Goal: Task Accomplishment & Management: Manage account settings

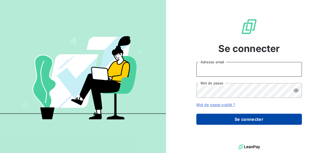
type input "[PERSON_NAME][EMAIL_ADDRESS][PERSON_NAME][DOMAIN_NAME]"
click at [270, 118] on button "Se connecter" at bounding box center [248, 119] width 105 height 11
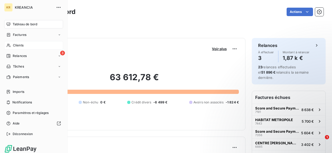
click at [24, 45] on div "Clients" at bounding box center [33, 45] width 59 height 8
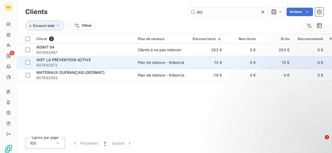
type input "ais"
click at [104, 63] on span "807892672" at bounding box center [83, 64] width 95 height 5
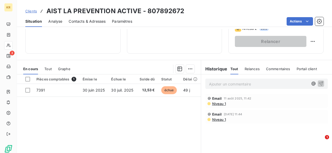
scroll to position [27, 0]
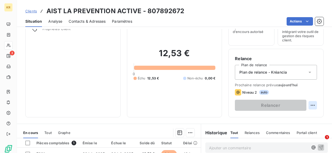
click at [309, 105] on html "KR 3 Clients AIST LA PREVENTION ACTIVE - 807892672 Situation Analyse Contacts &…" at bounding box center [166, 76] width 332 height 153
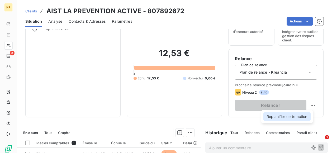
click at [295, 115] on div "Replanifier cette action" at bounding box center [286, 116] width 47 height 8
select select "7"
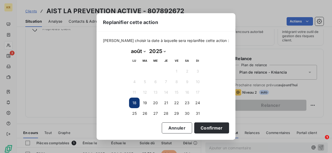
click at [235, 114] on div "Replanifier cette action Veuillez choisir la date à laquelle sera replanifée ce…" at bounding box center [166, 76] width 332 height 153
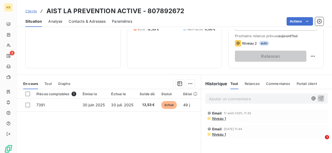
scroll to position [77, 0]
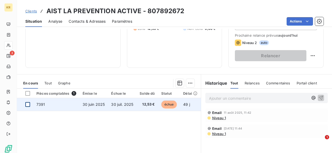
click at [29, 104] on div at bounding box center [27, 104] width 5 height 5
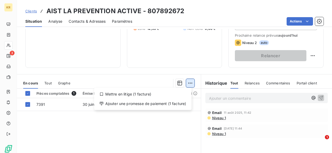
click at [190, 81] on html "KR 3 Clients AIST LA PREVENTION ACTIVE - 807892672 Situation Analyse Contacts &…" at bounding box center [166, 76] width 332 height 153
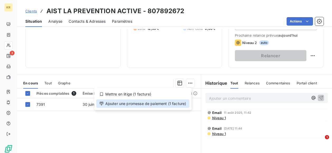
click at [162, 102] on div "Ajouter une promesse de paiement (1 facture)" at bounding box center [142, 103] width 93 height 8
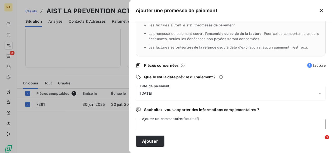
scroll to position [36, 0]
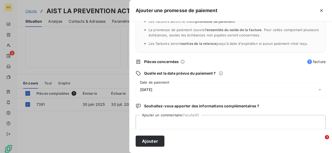
click at [317, 91] on icon at bounding box center [319, 89] width 5 height 5
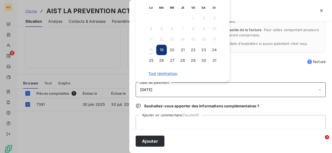
click at [294, 80] on div "Quels sont les impacts ? Les factures seront maintenues dans l’encours . Les fa…" at bounding box center [230, 75] width 202 height 108
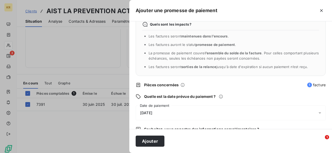
scroll to position [11, 0]
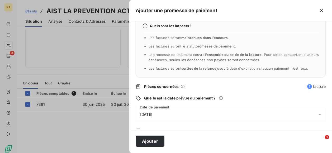
click at [317, 116] on icon at bounding box center [319, 114] width 5 height 5
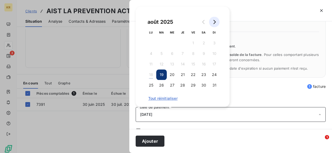
click at [215, 23] on icon "Go to next month" at bounding box center [214, 22] width 4 height 4
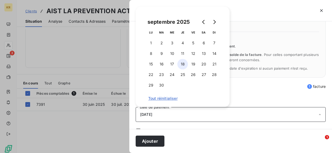
click at [182, 64] on button "18" at bounding box center [182, 64] width 11 height 11
click at [172, 62] on button "17" at bounding box center [172, 64] width 11 height 11
click at [150, 141] on button "Ajouter" at bounding box center [150, 141] width 29 height 11
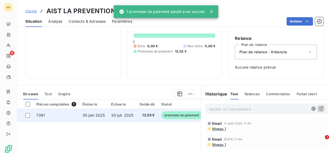
scroll to position [0, 0]
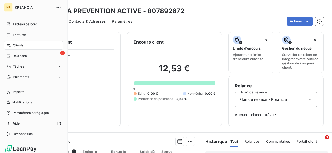
click at [22, 46] on span "Clients" at bounding box center [18, 45] width 11 height 5
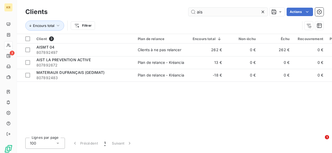
click at [206, 15] on input "ais" at bounding box center [227, 12] width 79 height 8
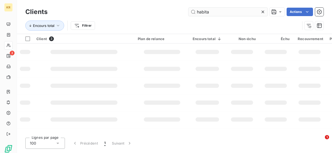
type input "habita"
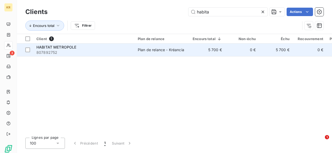
click at [161, 47] on td "Plan de relance - Kréancia" at bounding box center [161, 50] width 55 height 13
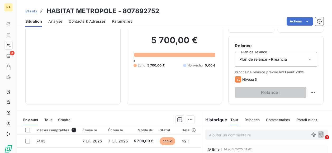
scroll to position [42, 0]
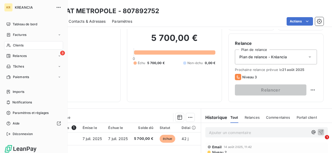
click at [16, 45] on span "Clients" at bounding box center [18, 45] width 11 height 5
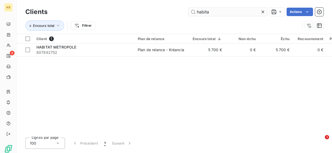
click at [215, 13] on input "habita" at bounding box center [227, 12] width 79 height 8
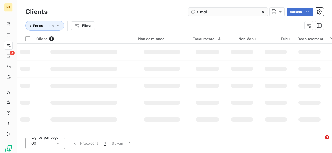
type input "rudol"
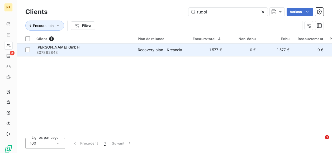
click at [128, 49] on div "Rudolf Nieberding GmbH" at bounding box center [83, 47] width 95 height 5
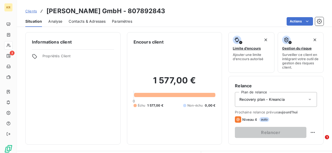
scroll to position [41, 0]
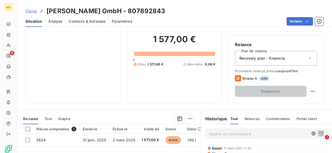
click at [307, 59] on icon at bounding box center [309, 58] width 5 height 5
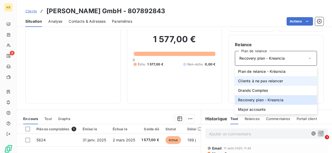
click at [272, 81] on span "Clients à ne pas relancer" at bounding box center [260, 80] width 45 height 5
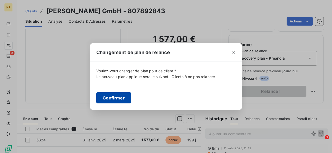
click at [121, 99] on button "Confirmer" at bounding box center [113, 97] width 35 height 11
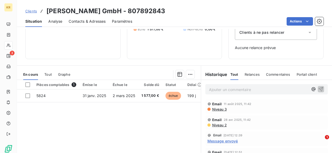
scroll to position [0, 0]
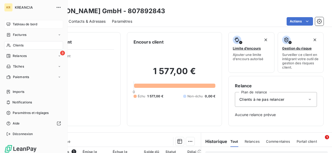
click at [12, 25] on div "Tableau de bord" at bounding box center [33, 24] width 59 height 8
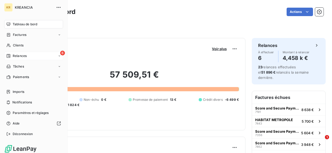
click at [10, 55] on icon at bounding box center [9, 56] width 4 height 4
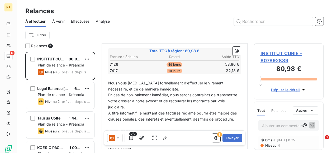
click at [118, 138] on icon at bounding box center [117, 137] width 5 height 5
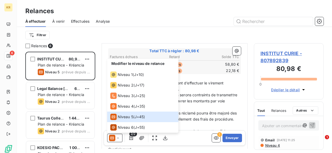
click at [202, 100] on span "En cas de non-paiement immédiat, nous serons contraints de transmettre votre do…" at bounding box center [173, 101] width 130 height 17
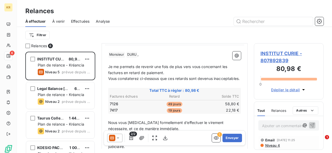
scroll to position [56, 0]
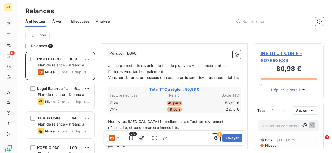
click at [278, 53] on span "INSTITUT CURIE - 807892839" at bounding box center [288, 57] width 57 height 14
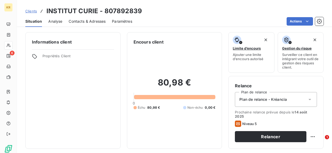
click at [86, 21] on span "Contacts & Adresses" at bounding box center [87, 21] width 37 height 5
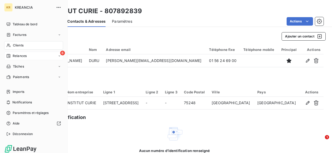
click at [12, 56] on div "Relances" at bounding box center [16, 56] width 20 height 5
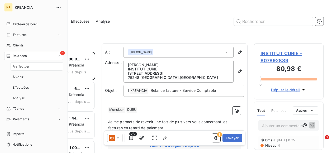
scroll to position [97, 66]
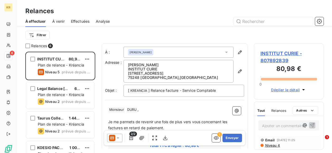
click at [118, 138] on icon at bounding box center [118, 137] width 3 height 1
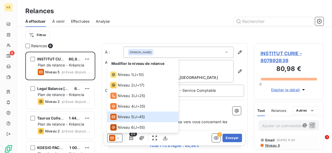
click at [270, 50] on span "INSTITUT CURIE - 807892839" at bounding box center [288, 57] width 57 height 14
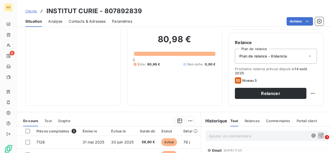
scroll to position [44, 0]
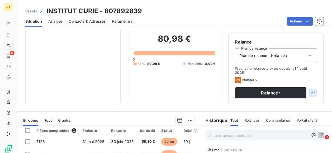
click at [308, 93] on html "KR 6 Clients INSTITUT CURIE - 807892839 Situation Analyse Contacts & Adresses P…" at bounding box center [166, 76] width 332 height 153
click at [287, 107] on div "Replanifier cette action" at bounding box center [286, 104] width 47 height 8
select select "7"
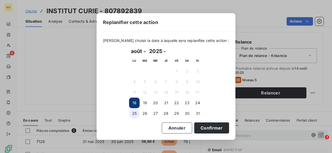
click at [132, 112] on button "25" at bounding box center [134, 113] width 11 height 11
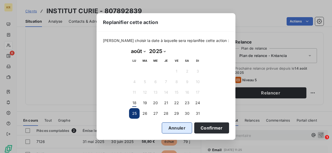
click at [169, 128] on button "Annuler" at bounding box center [177, 127] width 30 height 11
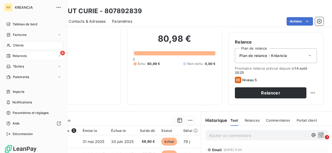
click at [16, 58] on div "6 Relances" at bounding box center [33, 56] width 59 height 8
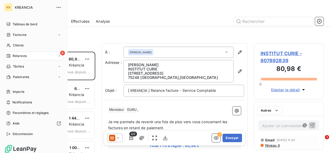
scroll to position [97, 66]
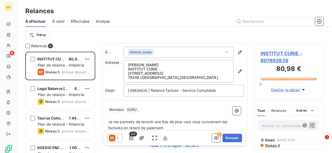
click at [119, 138] on icon at bounding box center [117, 137] width 5 height 5
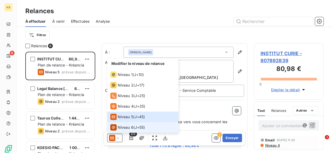
click at [133, 125] on span "Niveau 6" at bounding box center [126, 127] width 16 height 5
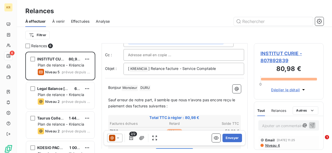
scroll to position [18, 0]
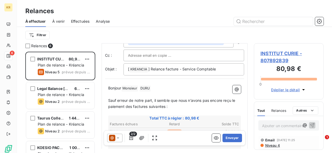
click at [224, 100] on span "Sauf erreur de notre part, il semble que nous n’avons pas encore reçu le paieme…" at bounding box center [172, 103] width 128 height 11
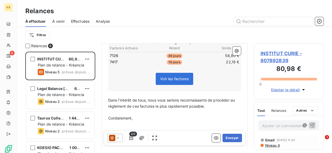
scroll to position [94, 0]
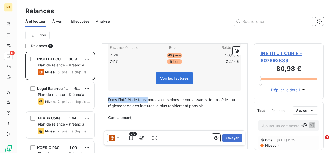
drag, startPoint x: 147, startPoint y: 98, endPoint x: 105, endPoint y: 100, distance: 42.2
click at [105, 100] on div "Bonjour Monsieur ﻿ DURU ﻿ ﻿ ﻿ Sauf erreur de notre part, il semble que nous n’a…" at bounding box center [174, 98] width 139 height 185
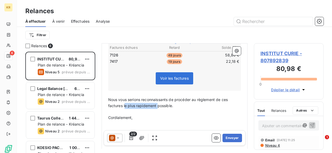
drag, startPoint x: 157, startPoint y: 105, endPoint x: 124, endPoint y: 106, distance: 33.0
click at [124, 106] on span "Nous vous serions reconnaissants de procéder au règlement de ces factures le pl…" at bounding box center [168, 102] width 121 height 11
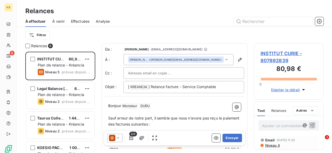
click at [291, 53] on span "INSTITUT CURIE - 807892839" at bounding box center [288, 57] width 57 height 14
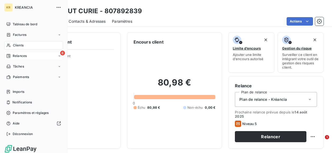
click at [13, 55] on span "Relances" at bounding box center [20, 56] width 14 height 5
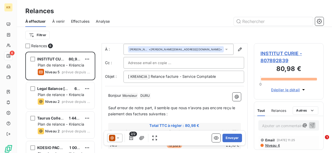
scroll to position [11, 0]
click at [224, 106] on span "Sauf erreur de notre part, il semble que nous n’avons pas encore reçu le paieme…" at bounding box center [172, 110] width 128 height 11
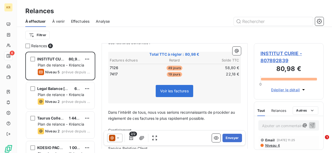
scroll to position [81, 0]
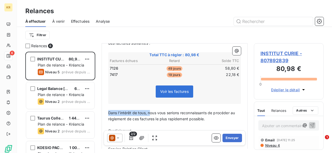
drag, startPoint x: 149, startPoint y: 110, endPoint x: 104, endPoint y: 114, distance: 45.5
click at [104, 114] on div "De : Marion Herrbach - relation.client@kreancia.com À : Olivier DURU <olivier.d…" at bounding box center [175, 84] width 146 height 245
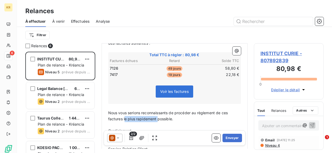
drag, startPoint x: 157, startPoint y: 119, endPoint x: 124, endPoint y: 119, distance: 33.2
click at [124, 119] on span "Nous vous serions reconnaissants de procéder au règlement de ces factures le pl…" at bounding box center [168, 115] width 121 height 11
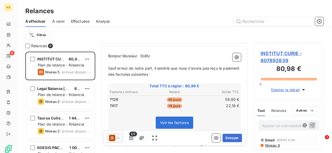
scroll to position [0, 0]
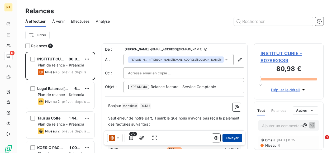
click at [223, 137] on button "Envoyer" at bounding box center [231, 138] width 19 height 8
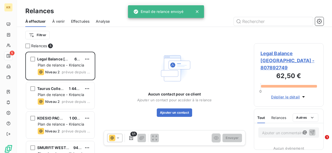
click at [296, 54] on span "Legal Balance Lithuania - 807892749" at bounding box center [288, 60] width 57 height 21
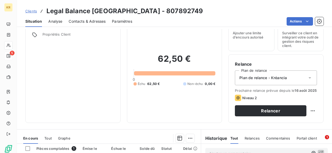
scroll to position [22, 0]
click at [307, 77] on icon at bounding box center [309, 77] width 5 height 5
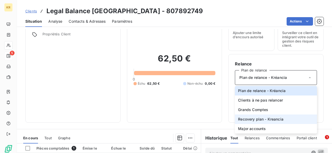
click at [267, 120] on span "Recovery plan - Kreancia" at bounding box center [260, 119] width 45 height 5
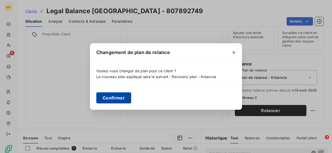
click at [123, 98] on button "Confirmer" at bounding box center [113, 97] width 35 height 11
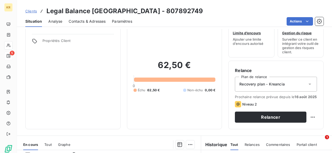
scroll to position [15, 0]
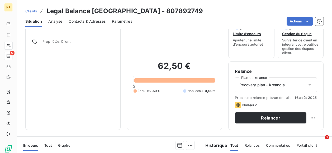
click at [83, 22] on span "Contacts & Adresses" at bounding box center [87, 21] width 37 height 5
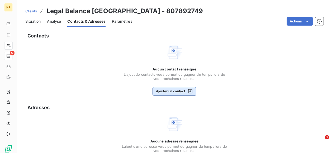
click at [169, 89] on button "Ajouter un contact" at bounding box center [174, 91] width 44 height 8
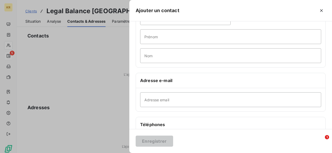
scroll to position [38, 0]
click at [162, 97] on input "Adresse email" at bounding box center [230, 98] width 181 height 15
paste input "sarunas@legalbalance.lt"
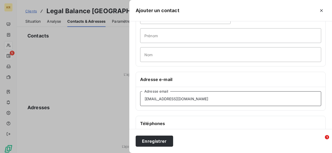
scroll to position [48, 0]
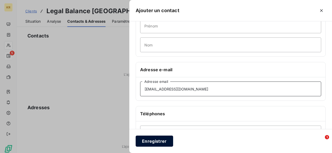
type input "sarunas@legalbalance.lt"
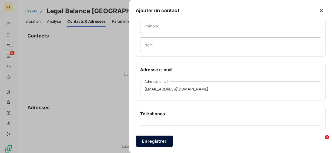
click at [157, 138] on button "Enregistrer" at bounding box center [154, 141] width 37 height 11
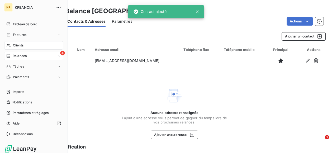
click at [13, 54] on span "Relances" at bounding box center [20, 56] width 14 height 5
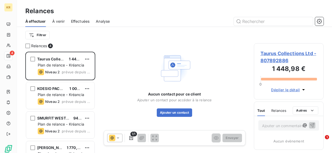
click at [280, 54] on span "Taurus Collections Ltd - 807892886" at bounding box center [288, 57] width 57 height 14
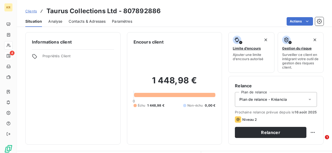
click at [307, 101] on icon at bounding box center [309, 99] width 5 height 5
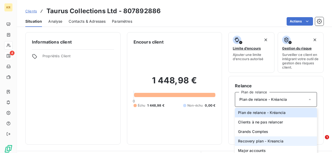
click at [269, 138] on span "Recovery plan - Kreancia" at bounding box center [260, 140] width 45 height 5
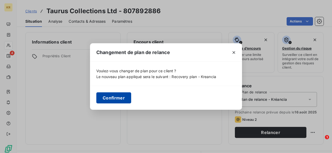
click at [115, 98] on button "Confirmer" at bounding box center [113, 97] width 35 height 11
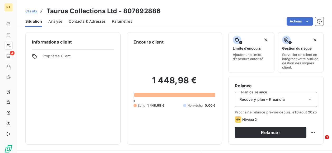
click at [93, 21] on span "Contacts & Adresses" at bounding box center [87, 21] width 37 height 5
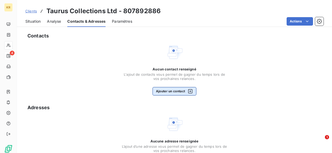
click at [169, 90] on button "Ajouter un contact" at bounding box center [174, 91] width 44 height 8
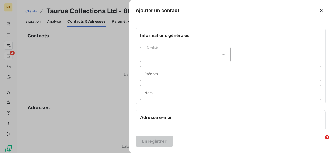
click at [71, 51] on div at bounding box center [166, 76] width 332 height 153
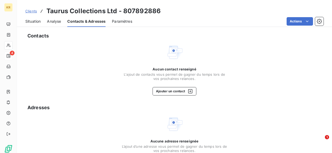
click at [28, 22] on span "Situation" at bounding box center [32, 21] width 15 height 5
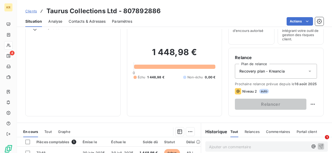
scroll to position [27, 0]
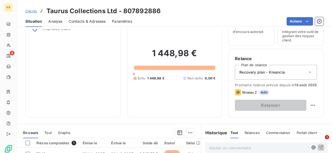
click at [87, 20] on span "Contacts & Adresses" at bounding box center [87, 21] width 37 height 5
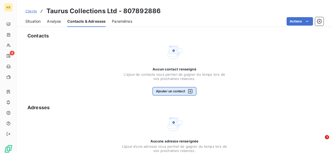
click at [170, 88] on button "Ajouter un contact" at bounding box center [174, 91] width 44 height 8
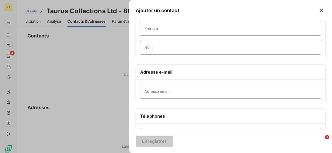
scroll to position [46, 0]
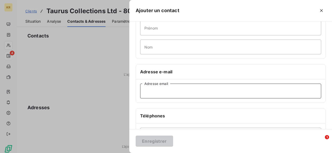
click at [164, 93] on input "Adresse email" at bounding box center [230, 91] width 181 height 15
paste input "admin@tauruscollections.com"
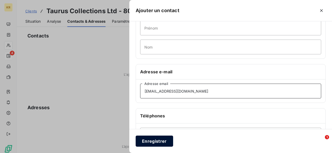
type input "admin@tauruscollections.com"
click at [155, 143] on button "Enregistrer" at bounding box center [154, 141] width 37 height 11
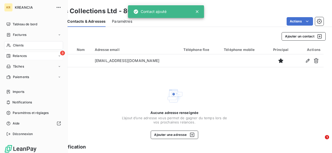
click at [9, 56] on icon at bounding box center [8, 56] width 4 height 4
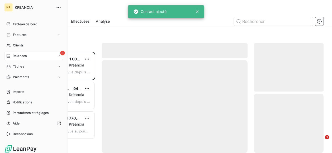
scroll to position [97, 66]
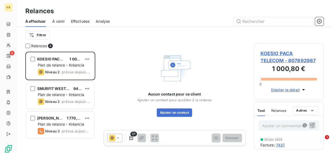
click at [284, 58] on span "KOESIO PACA TELECOM - 807892987" at bounding box center [288, 57] width 57 height 14
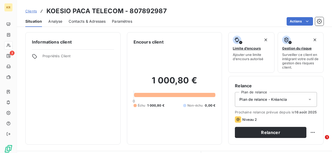
click at [78, 23] on span "Contacts & Adresses" at bounding box center [87, 21] width 37 height 5
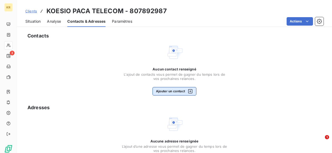
click at [165, 91] on button "Ajouter un contact" at bounding box center [174, 91] width 44 height 8
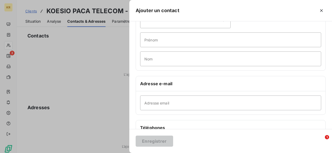
scroll to position [35, 0]
click at [161, 105] on input "Adresse email" at bounding box center [230, 101] width 181 height 15
paste input "geraldine.targat@koesio.com"
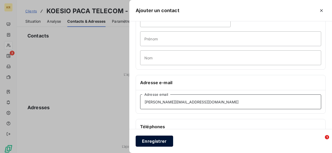
type input "geraldine.targat@koesio.com"
click at [152, 141] on button "Enregistrer" at bounding box center [154, 141] width 37 height 11
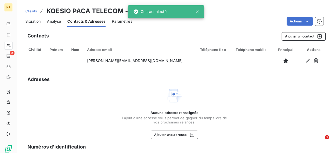
click at [36, 20] on span "Situation" at bounding box center [32, 21] width 15 height 5
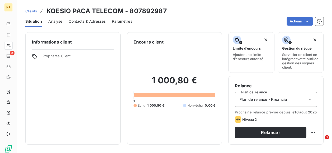
click at [288, 100] on div "Plan de relance - Kréancia" at bounding box center [276, 99] width 82 height 15
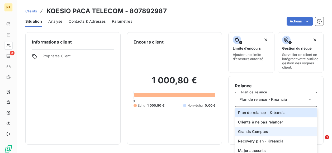
click at [275, 133] on li "Grands Comptes" at bounding box center [276, 131] width 82 height 9
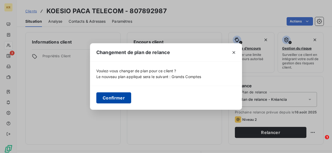
click at [120, 100] on button "Confirmer" at bounding box center [113, 97] width 35 height 11
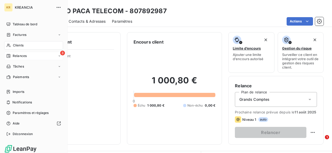
click at [8, 57] on icon at bounding box center [8, 56] width 4 height 4
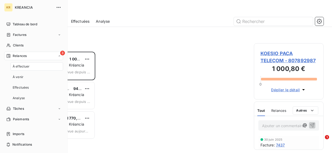
scroll to position [97, 66]
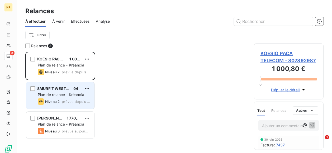
click at [62, 98] on div "SMURFIT WESTROCK SOMICA 94,80 € Plan de relance - Kréancia Niveau 2 prévue depu…" at bounding box center [60, 95] width 68 height 27
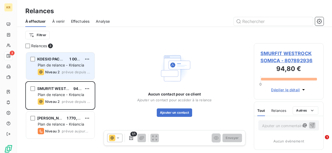
click at [59, 68] on div "KOESIO PACA TELECOM 1 000,80 € Plan de relance - Kréancia Niveau 2 prévue depui…" at bounding box center [60, 65] width 68 height 27
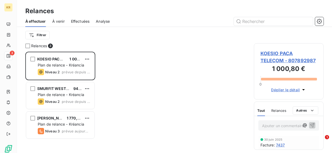
click at [266, 55] on span "KOESIO PACA TELECOM - 807892987" at bounding box center [288, 57] width 57 height 14
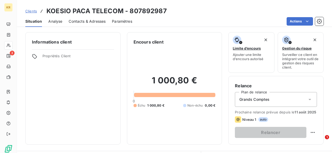
click at [101, 24] on div "Contacts & Adresses" at bounding box center [87, 21] width 37 height 11
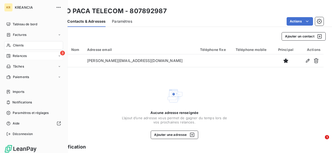
click at [11, 58] on div "Relances" at bounding box center [16, 56] width 20 height 5
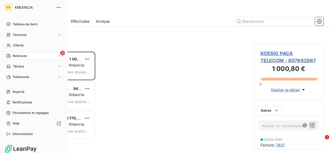
scroll to position [97, 66]
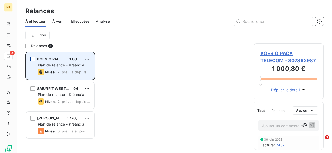
click at [34, 58] on div "grid" at bounding box center [32, 59] width 5 height 5
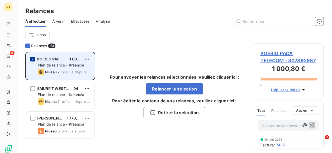
click at [34, 58] on icon "grid" at bounding box center [32, 58] width 3 height 3
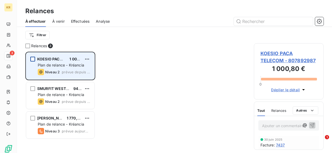
click at [32, 58] on div "grid" at bounding box center [32, 59] width 5 height 5
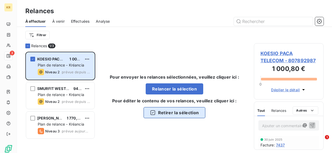
click at [178, 116] on button "Retirer la sélection" at bounding box center [174, 112] width 62 height 11
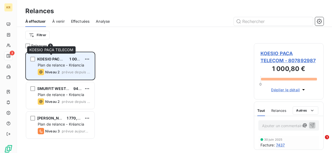
click at [36, 58] on div "KOESIO PACA TELECOM 1 000,80 € Plan de relance - Kréancia Niveau 2 prévue depui…" at bounding box center [60, 65] width 68 height 27
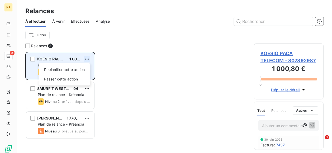
click at [89, 58] on html "KR 3 Relances À effectuer À venir Effectuées Analyse Filtrer Relances 3 KOESIO …" at bounding box center [166, 76] width 332 height 153
click at [77, 70] on div "Replanifier cette action" at bounding box center [64, 69] width 47 height 8
select select "7"
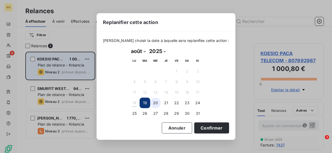
click at [155, 103] on button "20" at bounding box center [155, 103] width 11 height 11
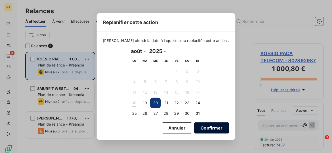
click at [208, 126] on button "Confirmer" at bounding box center [211, 127] width 35 height 11
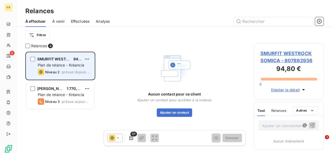
click at [288, 59] on span "SMURFIT WESTROCK SOMICA - 807892936" at bounding box center [288, 57] width 57 height 14
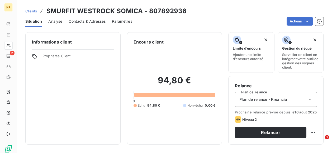
scroll to position [17, 0]
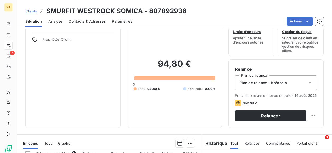
click at [85, 20] on span "Contacts & Adresses" at bounding box center [87, 21] width 37 height 5
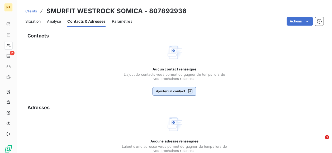
click at [170, 93] on button "Ajouter un contact" at bounding box center [174, 91] width 44 height 8
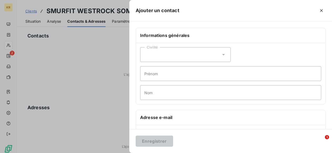
scroll to position [50, 0]
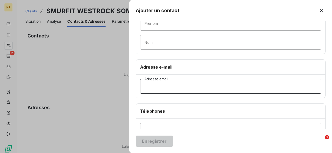
click at [166, 90] on input "Adresse email" at bounding box center [230, 86] width 181 height 15
paste input "sylvie.reale-sabatier@smurfitwestrock.fr"
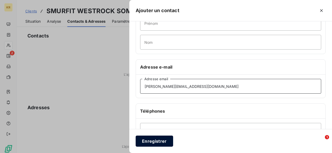
type input "sylvie.reale-sabatier@smurfitwestrock.fr"
click at [153, 142] on button "Enregistrer" at bounding box center [154, 141] width 37 height 11
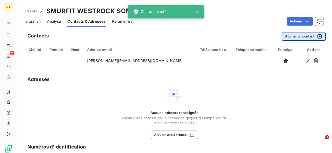
click at [317, 37] on icon "button" at bounding box center [319, 36] width 4 height 4
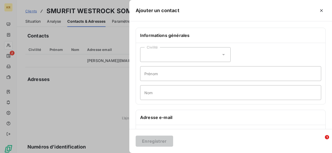
scroll to position [24, 0]
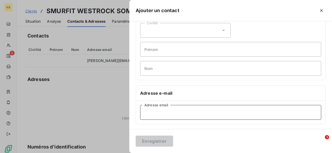
click at [176, 109] on input "Adresse email" at bounding box center [230, 112] width 181 height 15
paste input "rodolphe.fontaine@smurfitwestrock.fr"
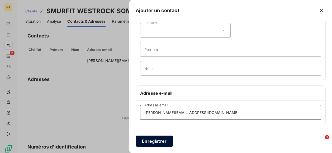
type input "rodolphe.fontaine@smurfitwestrock.fr"
click at [149, 140] on button "Enregistrer" at bounding box center [154, 141] width 37 height 11
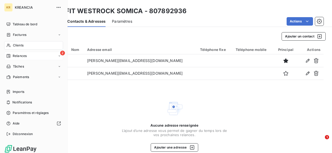
click at [7, 56] on icon at bounding box center [8, 56] width 4 height 4
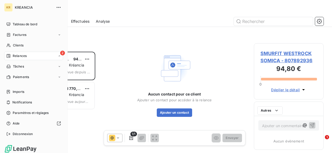
scroll to position [97, 66]
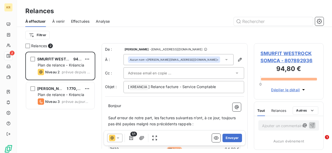
click at [214, 75] on div at bounding box center [181, 73] width 106 height 8
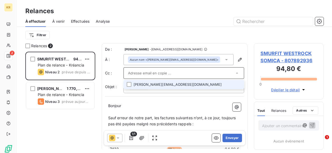
click at [203, 84] on li "rodolphe.fontaine@smurfitwestrock.fr" at bounding box center [183, 84] width 120 height 9
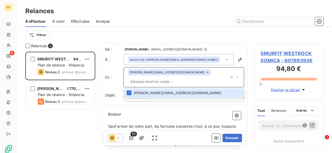
click at [178, 83] on input "text" at bounding box center [178, 82] width 101 height 8
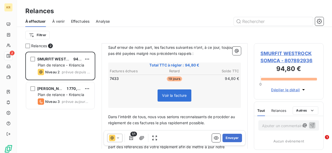
scroll to position [46, 0]
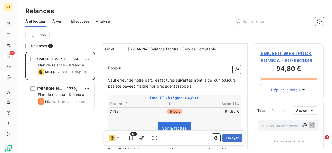
click at [118, 139] on icon at bounding box center [117, 137] width 5 height 5
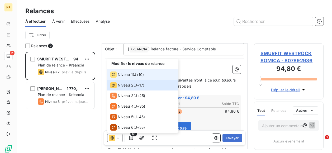
click at [140, 77] on span "J+10 )" at bounding box center [139, 74] width 10 height 5
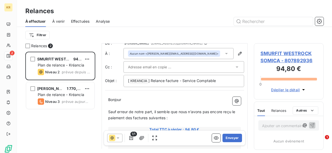
scroll to position [7, 0]
click at [224, 110] on span "Sauf erreur de notre part, il semble que nous n’avons pas encore reçu le paieme…" at bounding box center [172, 114] width 128 height 11
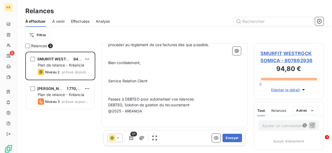
scroll to position [0, 0]
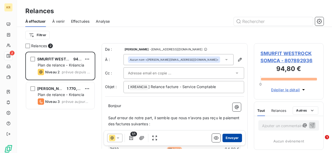
click at [227, 136] on button "Envoyer" at bounding box center [231, 138] width 19 height 8
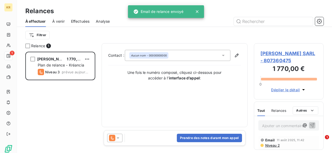
click at [288, 53] on span "MARIANNE EXPORT SARL - 807360475" at bounding box center [288, 57] width 57 height 14
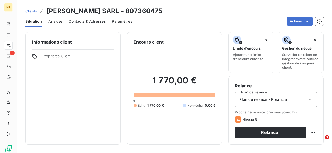
click at [79, 23] on span "Contacts & Adresses" at bounding box center [87, 21] width 37 height 5
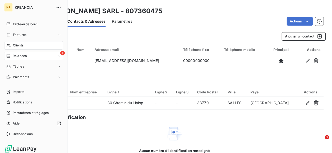
click at [11, 55] on div "Relances" at bounding box center [16, 56] width 20 height 5
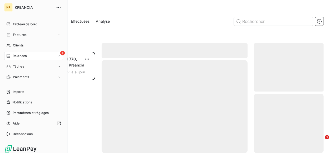
scroll to position [97, 66]
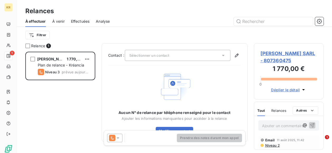
click at [286, 51] on span "MARIANNE EXPORT SARL - 807360475" at bounding box center [288, 57] width 57 height 14
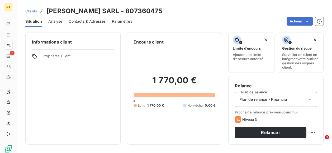
click at [90, 22] on span "Contacts & Adresses" at bounding box center [87, 21] width 37 height 5
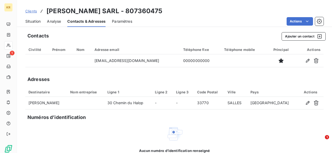
click at [33, 23] on span "Situation" at bounding box center [32, 21] width 15 height 5
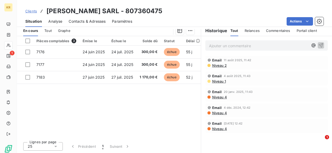
scroll to position [129, 0]
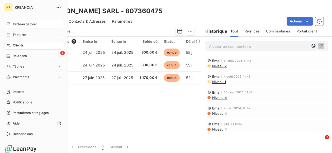
click at [31, 22] on span "Tableau de bord" at bounding box center [25, 24] width 25 height 5
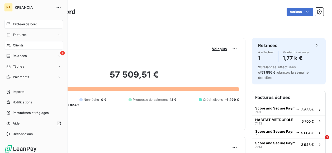
click at [14, 44] on span "Clients" at bounding box center [18, 45] width 11 height 5
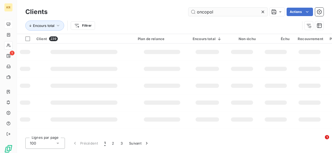
type input "oncopol"
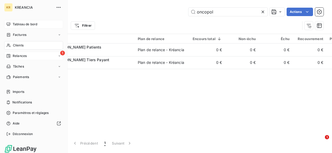
click at [14, 58] on span "Relances" at bounding box center [20, 56] width 14 height 5
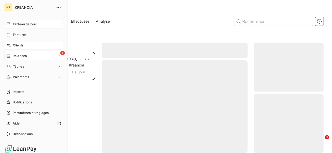
scroll to position [97, 66]
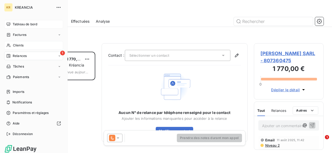
click at [19, 21] on div "Tableau de bord" at bounding box center [33, 24] width 59 height 8
